Goal: Task Accomplishment & Management: Use online tool/utility

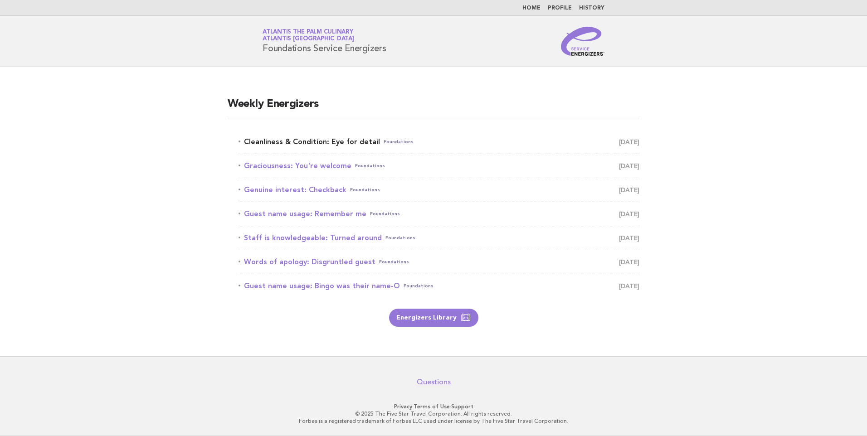
click at [335, 142] on link "Cleanliness & Condition: Eye for detail Foundations [DATE]" at bounding box center [438, 142] width 401 height 13
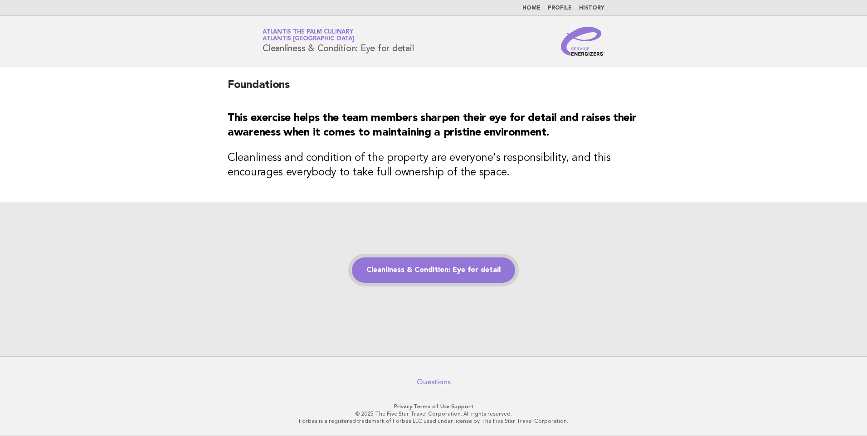
click at [455, 274] on link "Cleanliness & Condition: Eye for detail" at bounding box center [433, 269] width 163 height 25
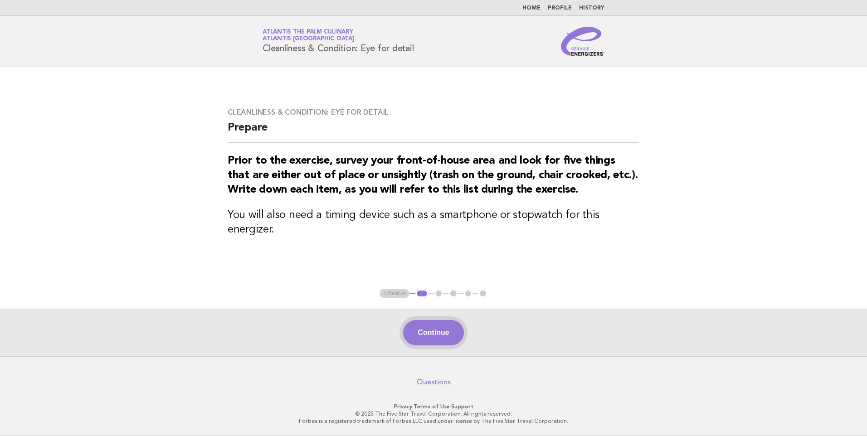
click at [442, 336] on button "Continue" at bounding box center [433, 332] width 60 height 25
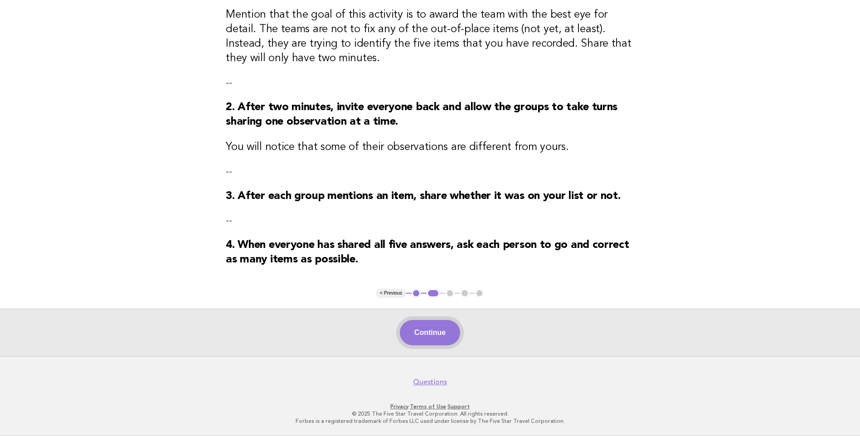
click at [434, 337] on button "Continue" at bounding box center [430, 332] width 60 height 25
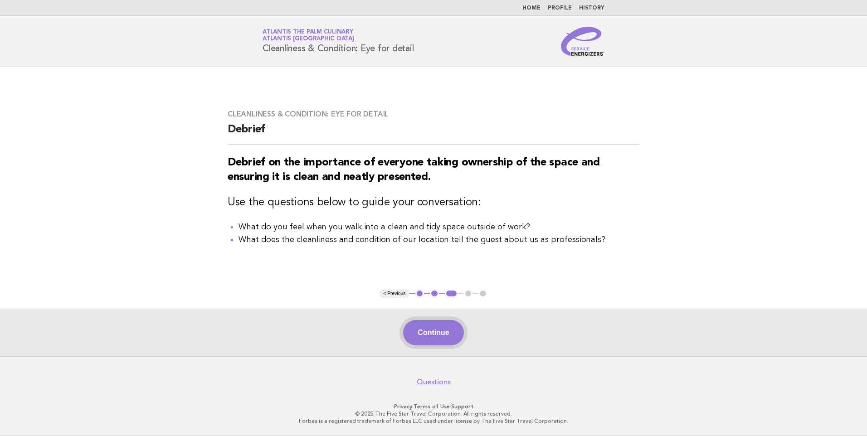
click at [437, 334] on button "Continue" at bounding box center [433, 332] width 60 height 25
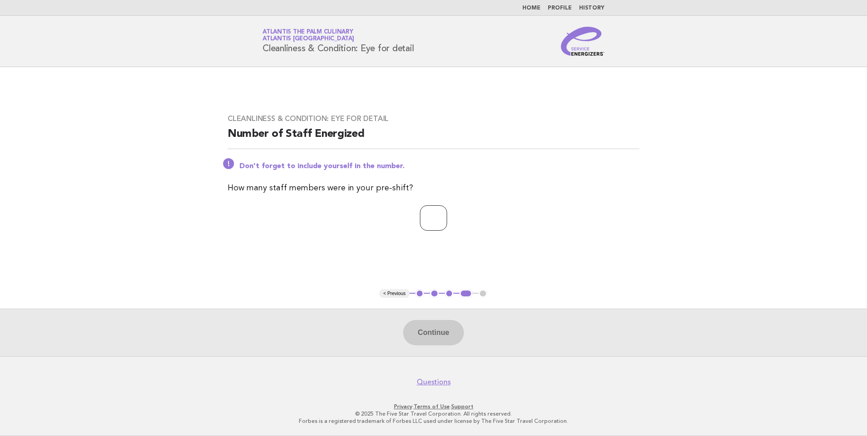
click at [425, 220] on input "number" at bounding box center [433, 217] width 27 height 25
type input "**"
click at [439, 327] on button "Continue" at bounding box center [433, 332] width 60 height 25
